Goal: Transaction & Acquisition: Purchase product/service

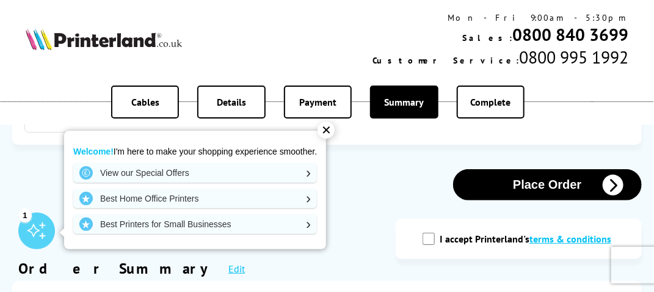
scroll to position [61, 0]
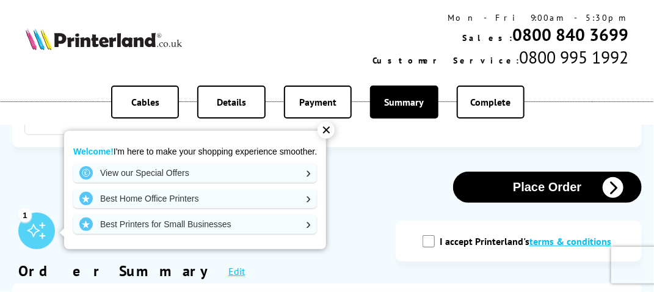
click at [326, 130] on div "✕" at bounding box center [325, 129] width 17 height 17
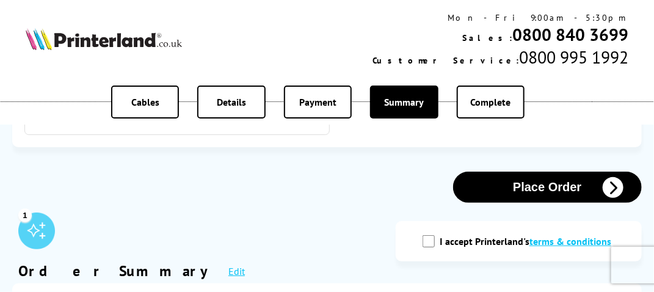
click at [429, 242] on input "I accept Printerland's terms & conditions" at bounding box center [428, 241] width 12 height 12
checkbox input "true"
click at [608, 187] on icon "button" at bounding box center [612, 187] width 21 height 21
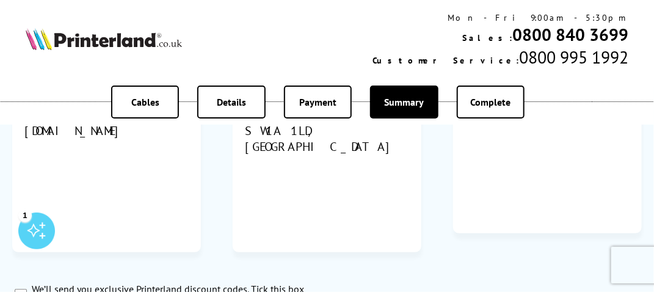
scroll to position [733, 0]
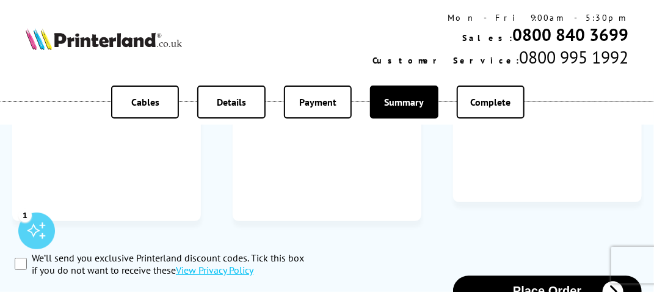
type input "**********"
click at [505, 276] on button "Place Order" at bounding box center [547, 291] width 189 height 31
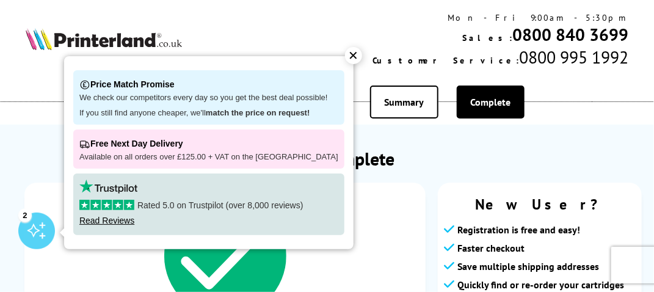
scroll to position [61, 0]
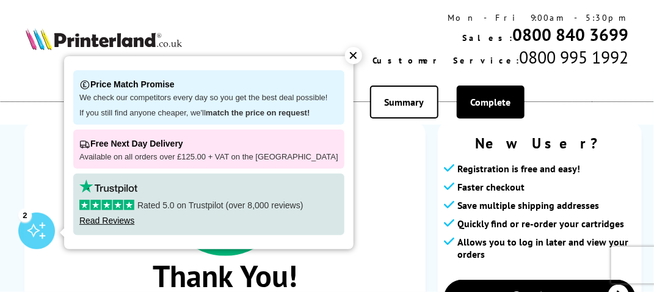
click at [345, 53] on div "✕" at bounding box center [353, 55] width 17 height 17
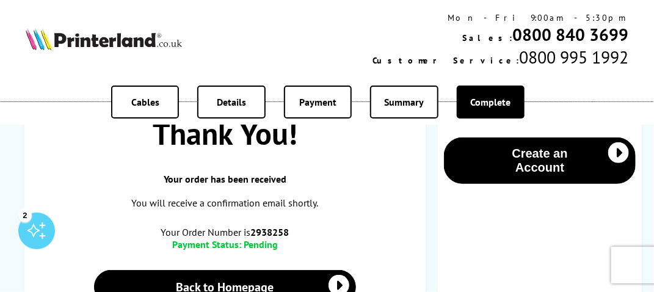
scroll to position [244, 0]
